Goal: Task Accomplishment & Management: Manage account settings

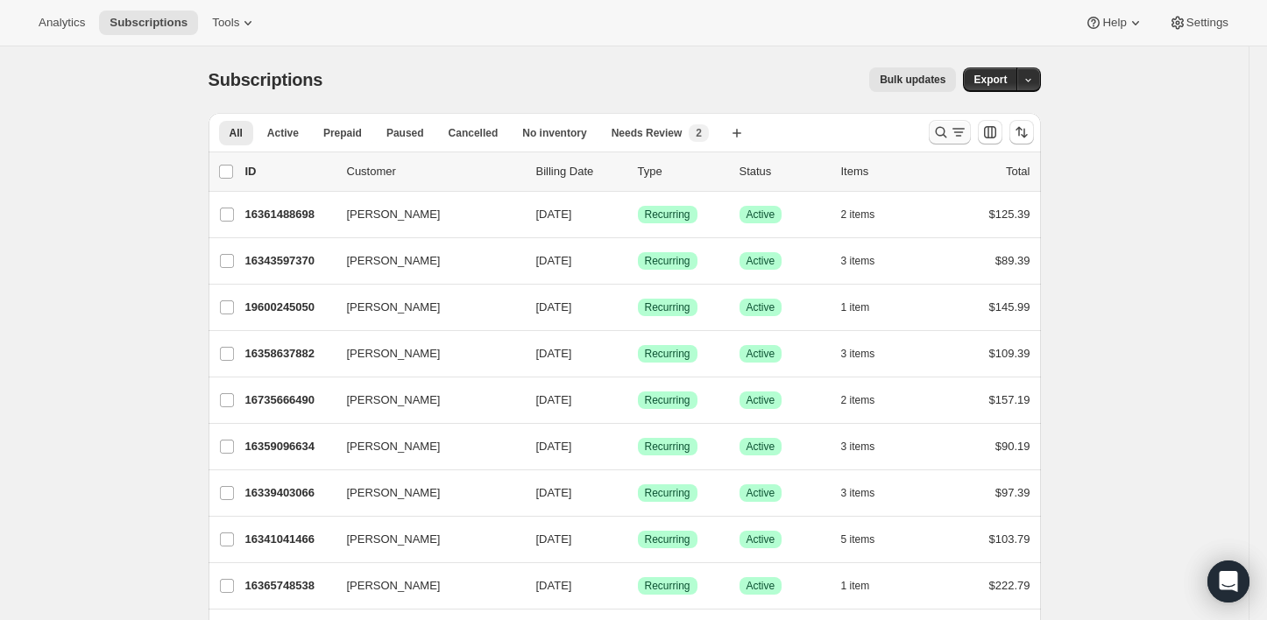
click at [957, 134] on icon "Search and filter results" at bounding box center [959, 133] width 18 height 18
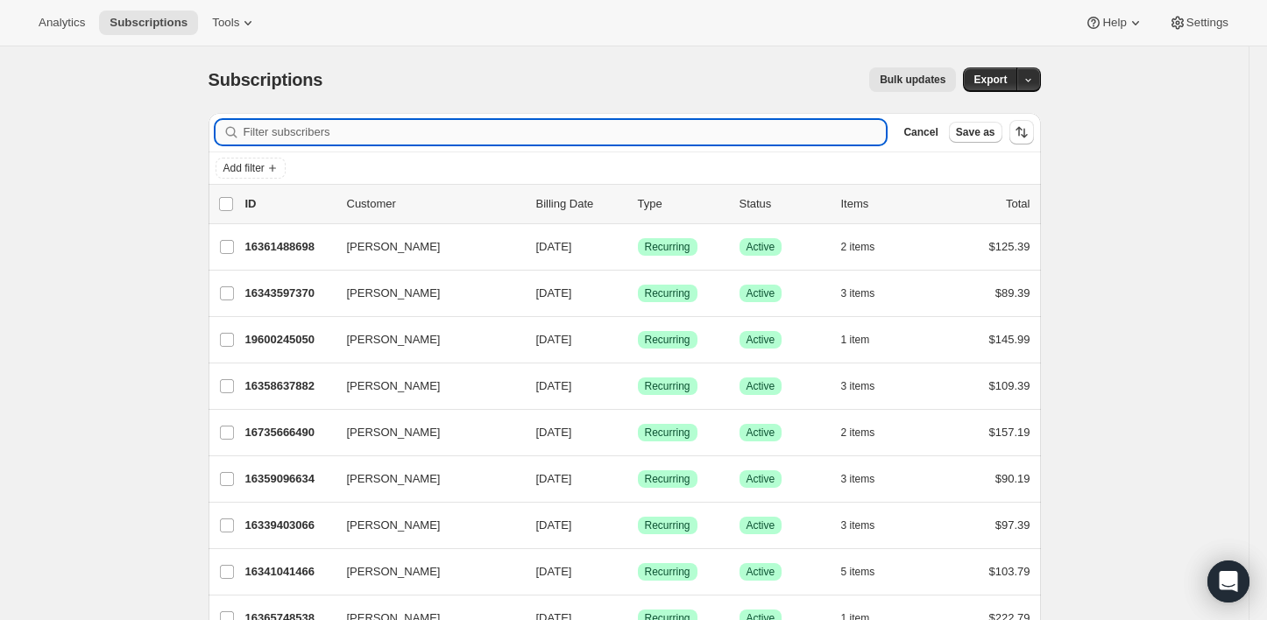
click at [618, 138] on input "Filter subscribers" at bounding box center [565, 132] width 643 height 25
paste input "[PERSON_NAME]"
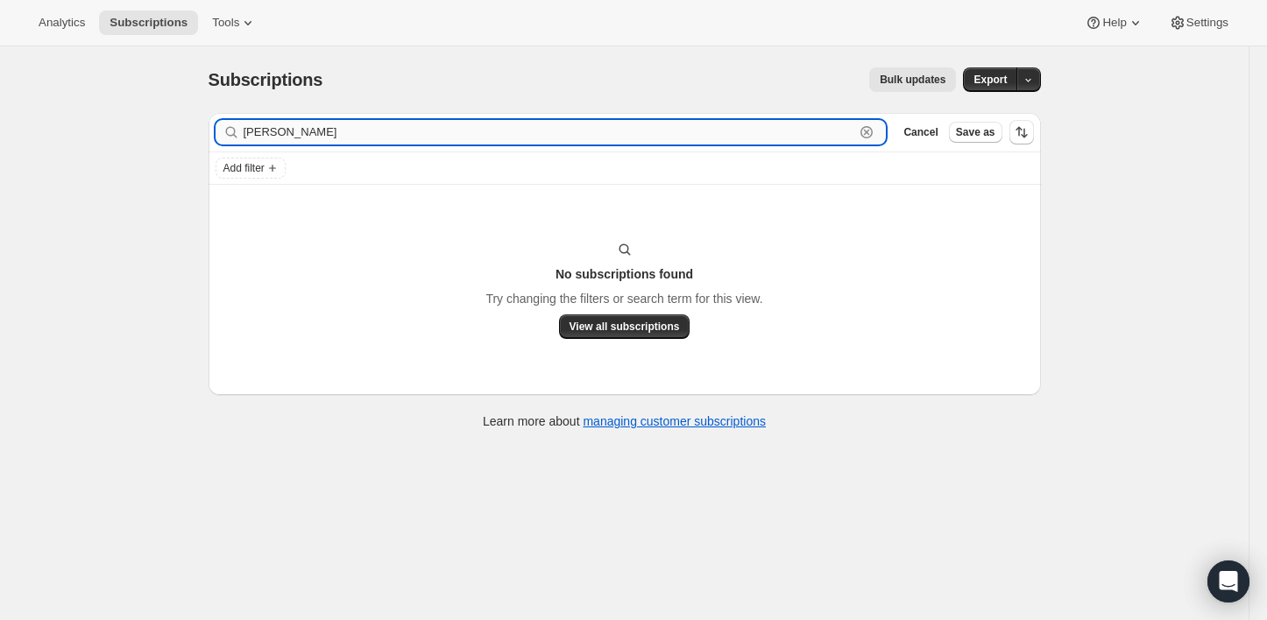
click at [421, 131] on input "[PERSON_NAME]" at bounding box center [549, 132] width 611 height 25
paste input "[EMAIL_ADDRESS][DOMAIN_NAME]"
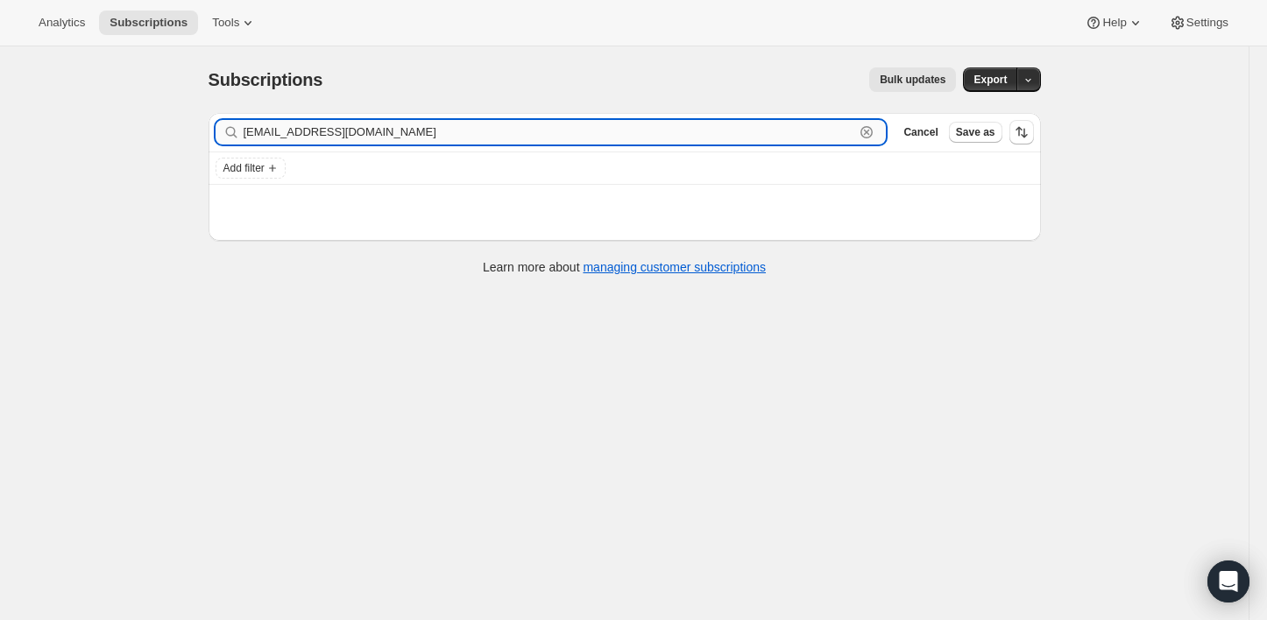
type input "[EMAIL_ADDRESS][DOMAIN_NAME]"
click at [447, 67] on div "Bulk updates" at bounding box center [649, 79] width 612 height 25
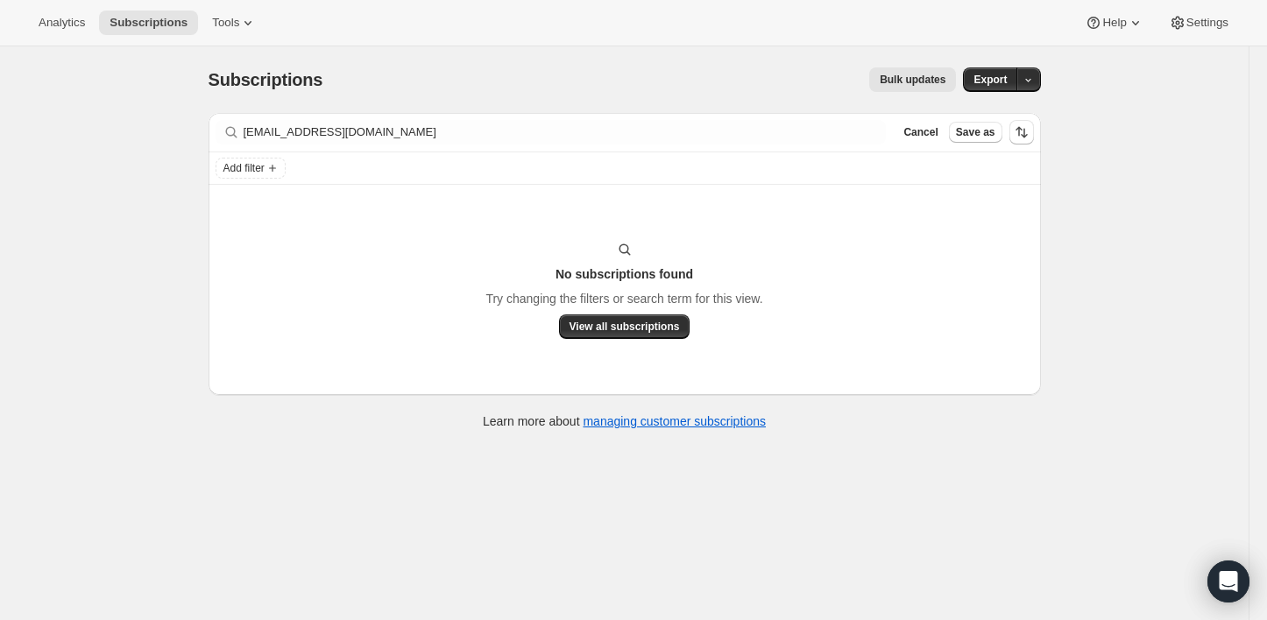
click at [401, 74] on div "Bulk updates" at bounding box center [649, 79] width 612 height 25
